Goal: Transaction & Acquisition: Purchase product/service

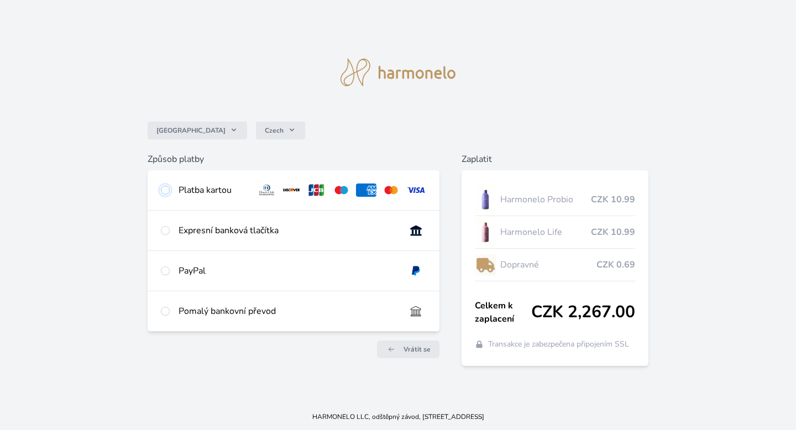
click at [165, 187] on input "radio" at bounding box center [165, 190] width 9 height 9
radio input "true"
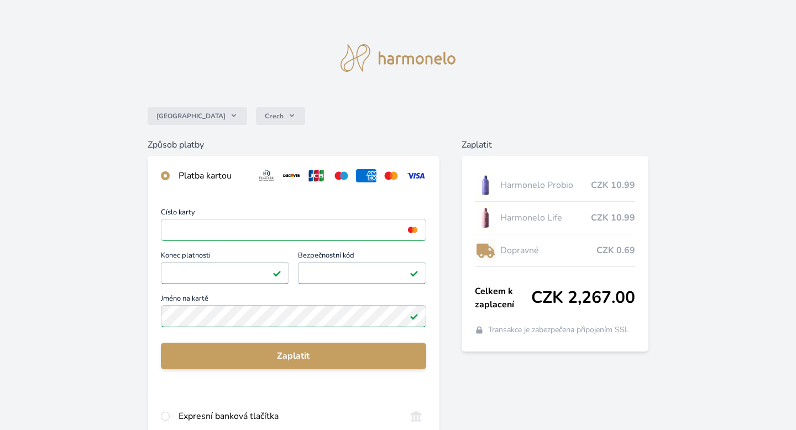
click at [271, 331] on div "Číslo karty <p>Your browser does not support iframes.</p> Konec platnosti <p>Yo…" at bounding box center [294, 296] width 292 height 200
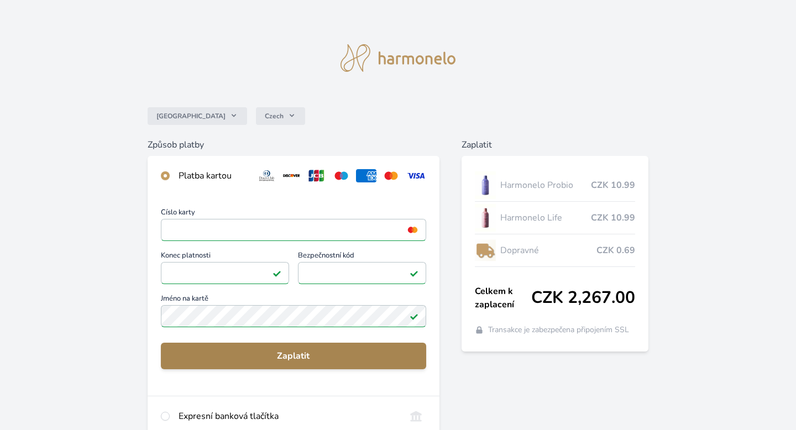
click at [313, 352] on span "Zaplatit" at bounding box center [294, 355] width 248 height 13
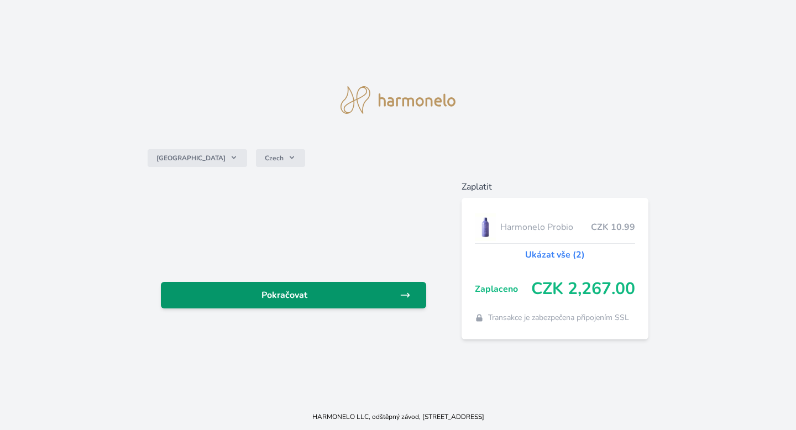
click at [406, 294] on icon at bounding box center [405, 295] width 11 height 11
